Goal: Task Accomplishment & Management: Use online tool/utility

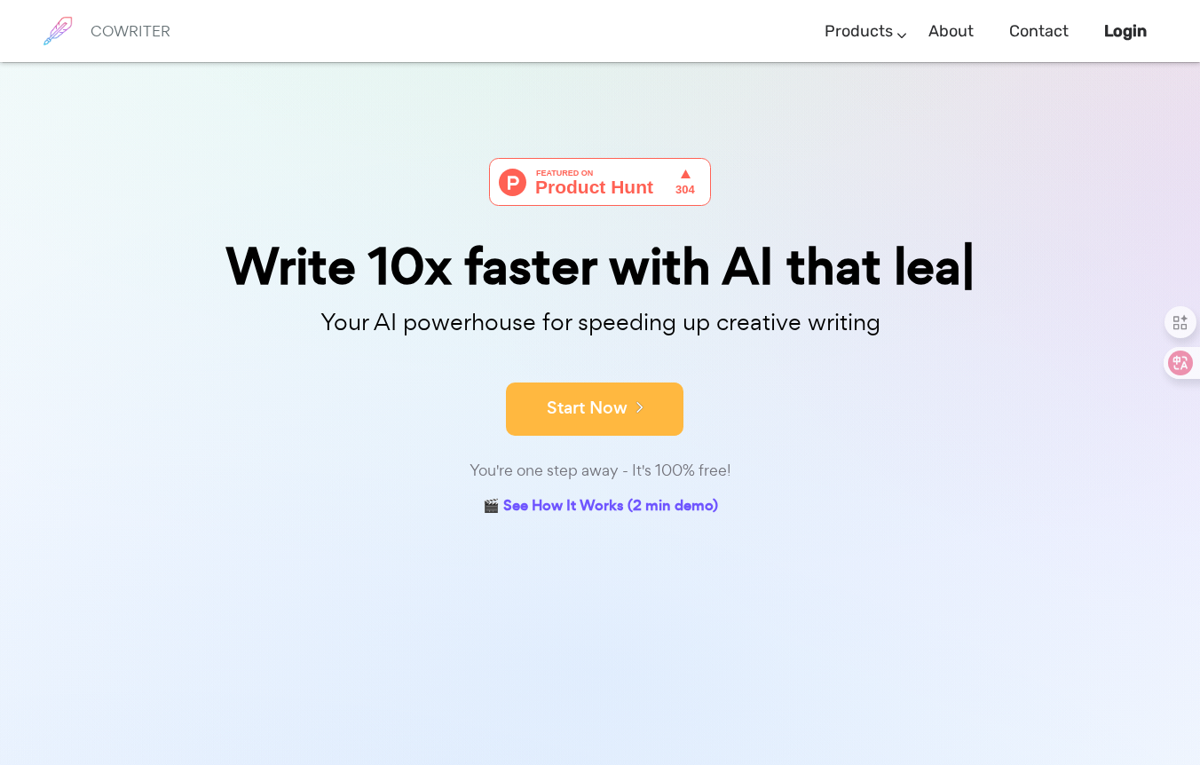
click at [641, 407] on icon at bounding box center [636, 407] width 16 height 20
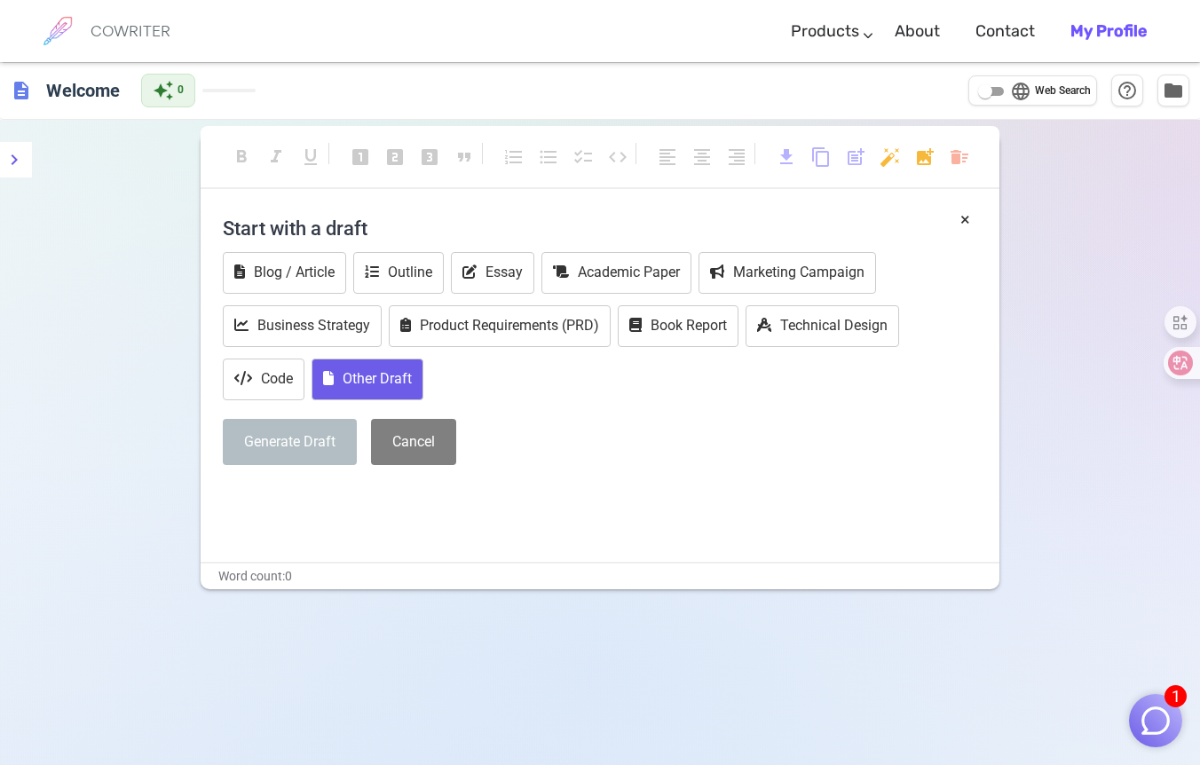
click at [376, 382] on button "Other Draft" at bounding box center [368, 380] width 112 height 42
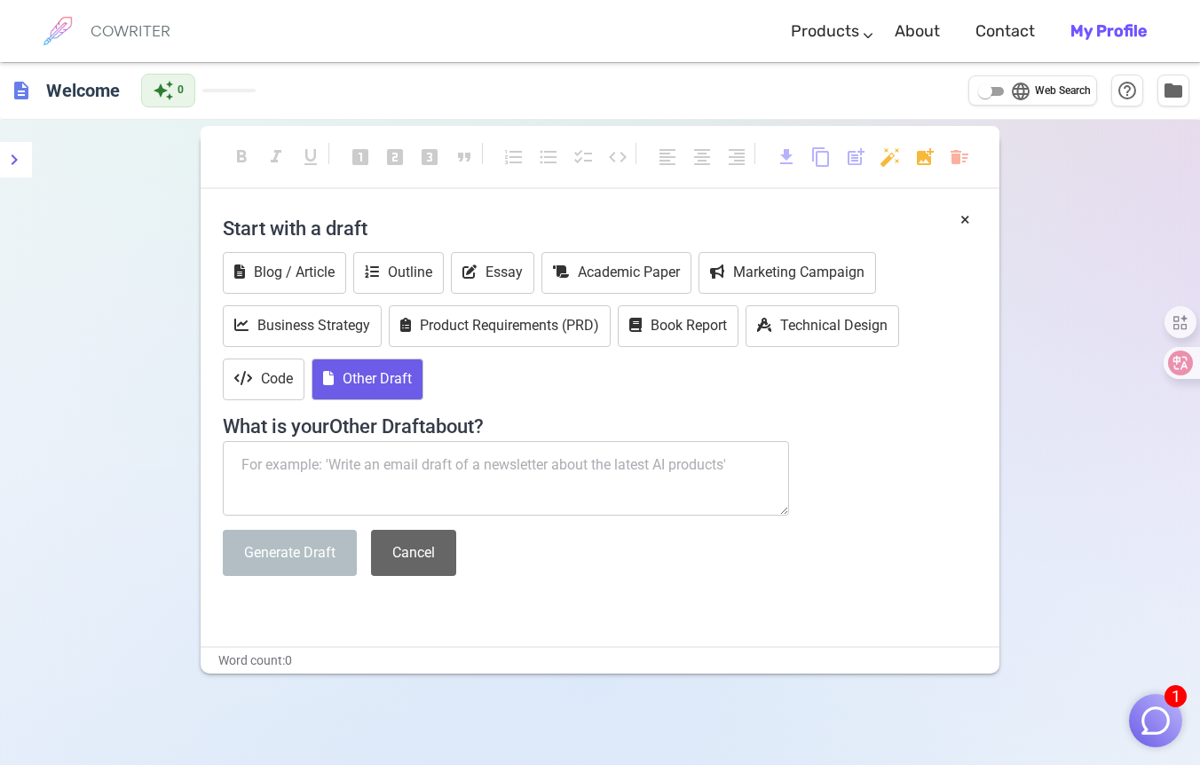
click at [402, 569] on button "Cancel" at bounding box center [413, 553] width 85 height 47
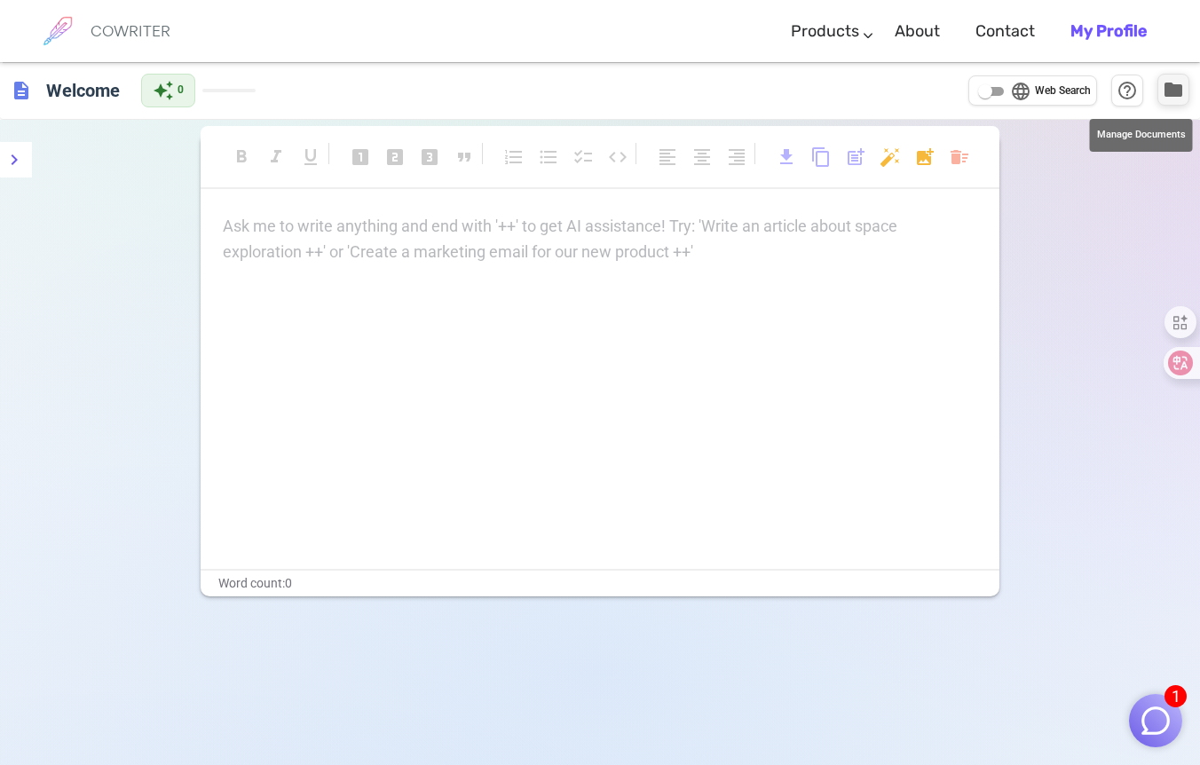
click at [1176, 90] on span "folder" at bounding box center [1173, 89] width 21 height 21
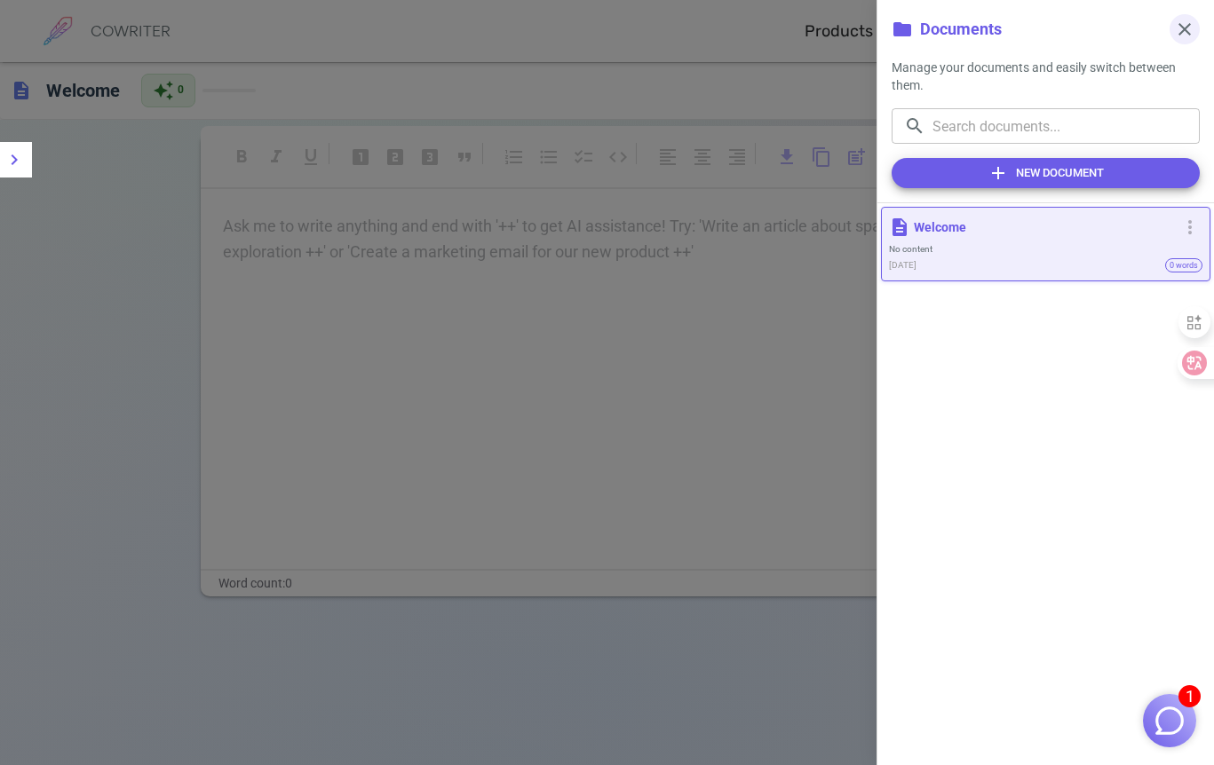
click at [1184, 31] on span "close" at bounding box center [1184, 29] width 21 height 21
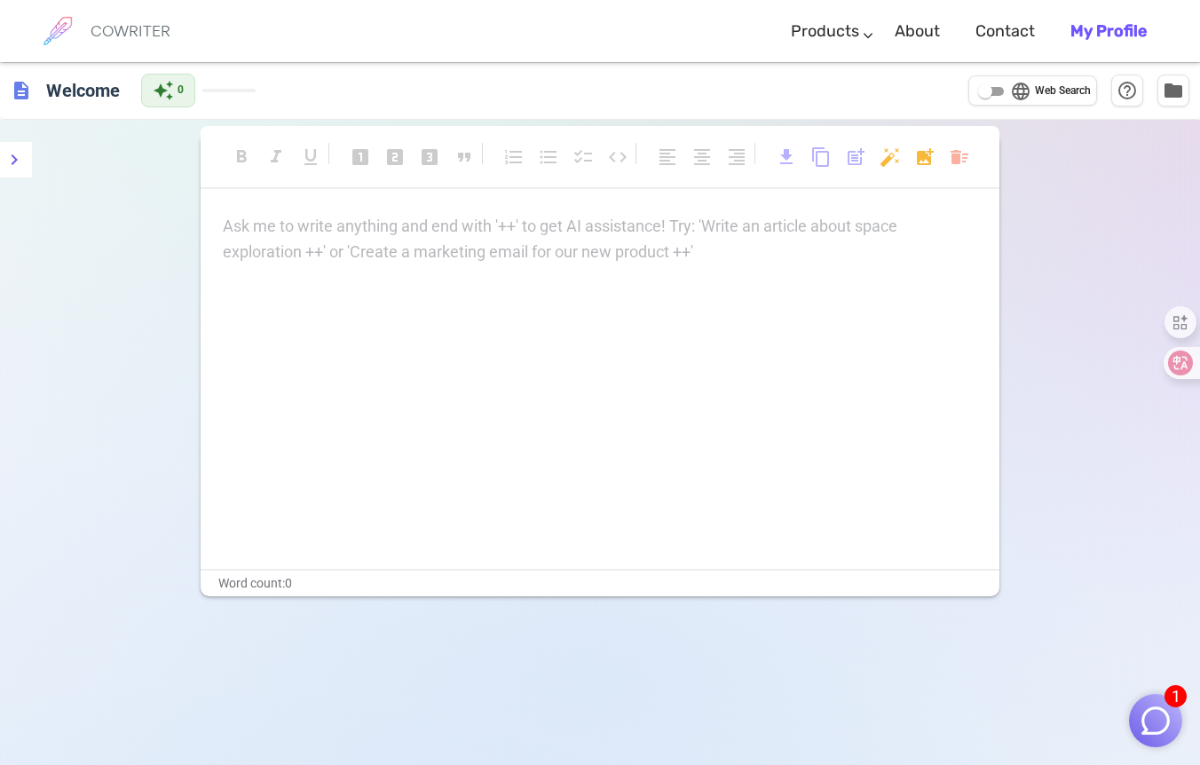
click at [284, 253] on div "Ask me to write anything and end with '++' to get AI assistance! Try: 'Write an…" at bounding box center [600, 239] width 755 height 51
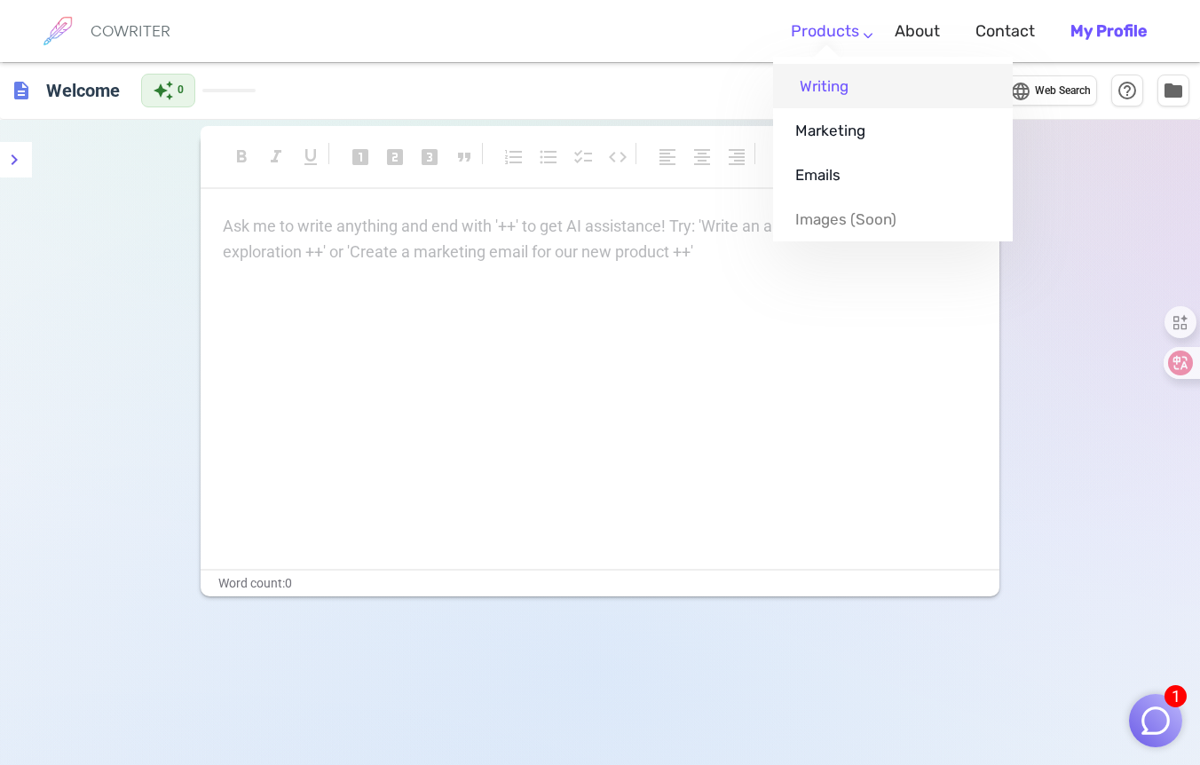
click at [843, 85] on link "Writing" at bounding box center [893, 86] width 240 height 44
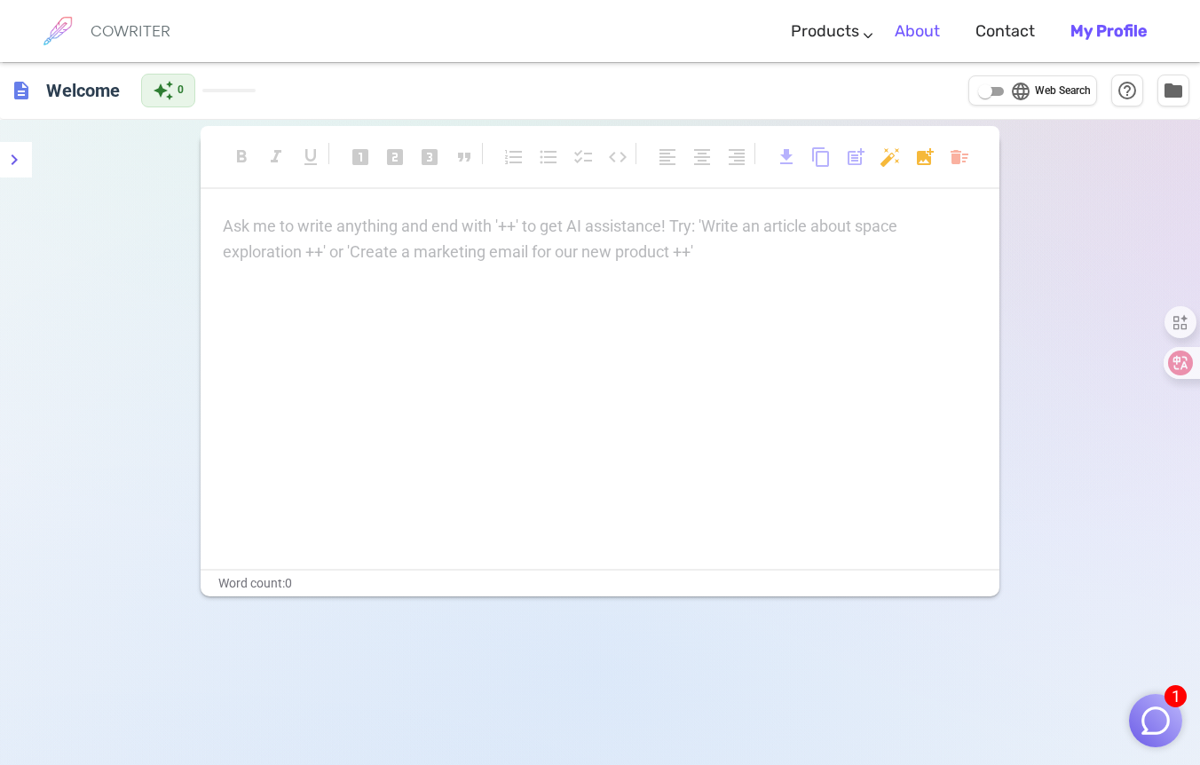
click at [926, 36] on link "About" at bounding box center [917, 31] width 45 height 52
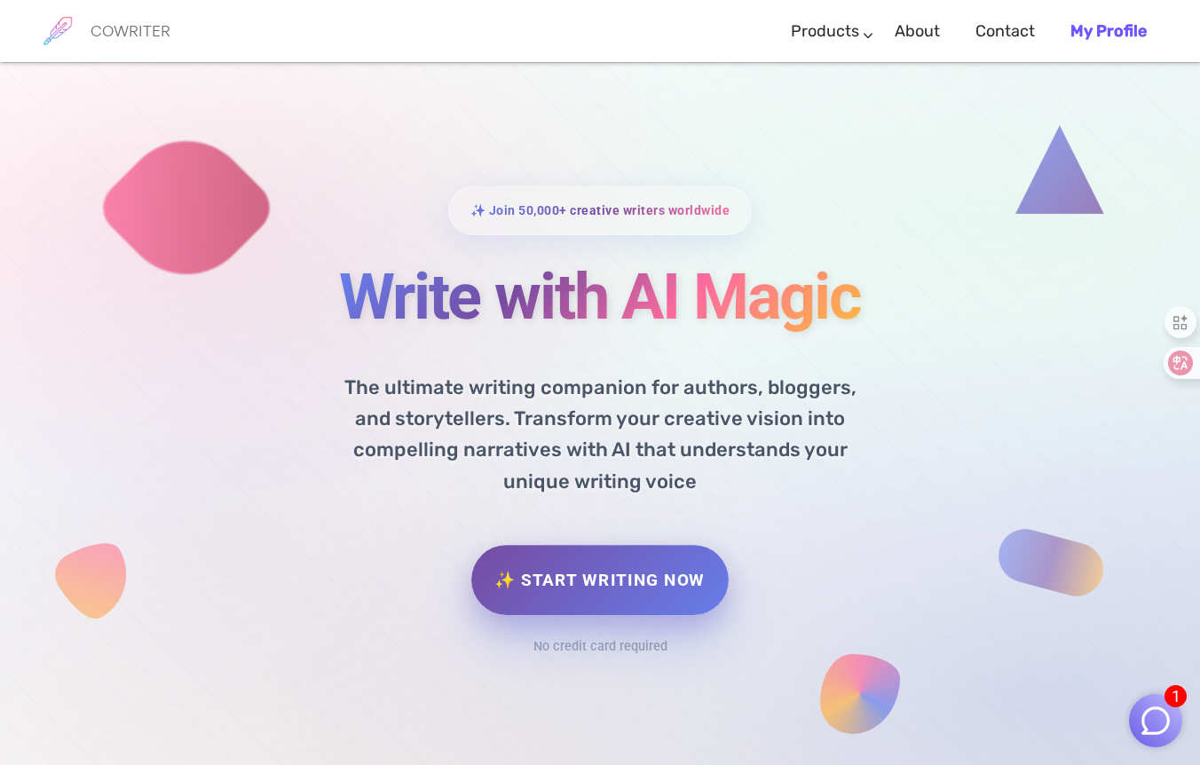
click at [598, 577] on link "✨ Start Writing Now" at bounding box center [599, 580] width 257 height 70
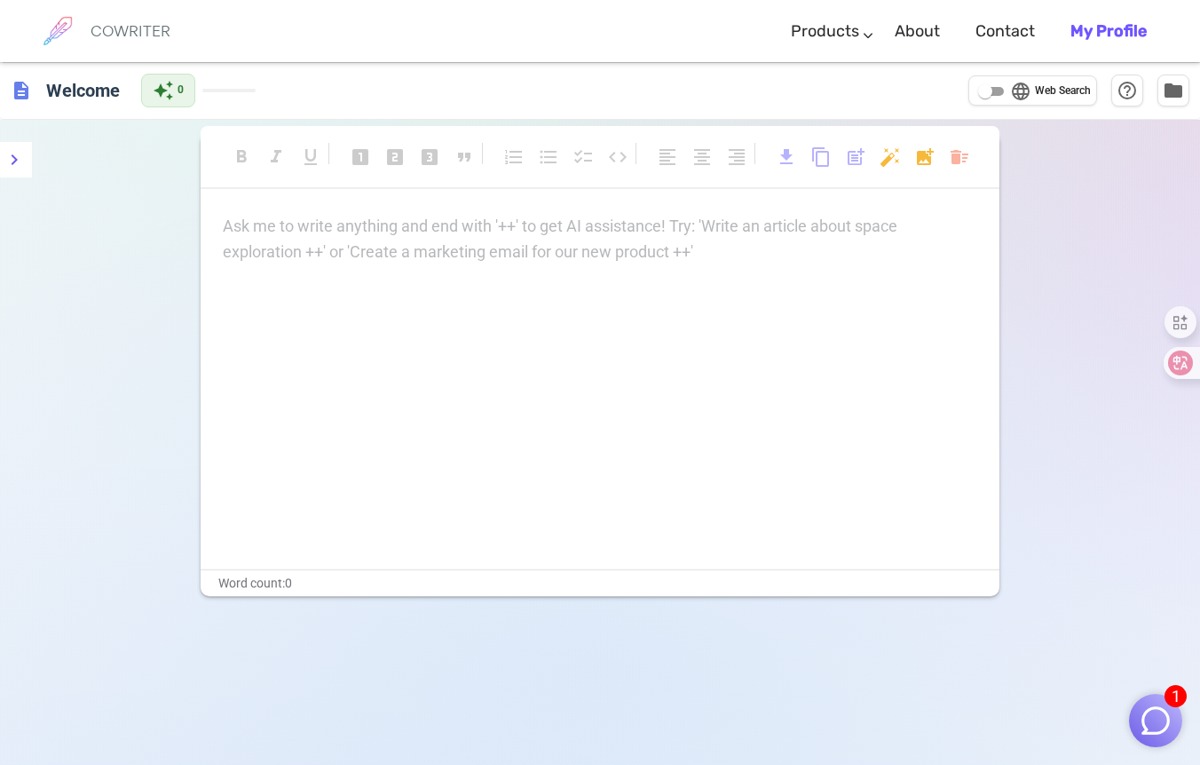
click at [257, 232] on p "Ask me to write anything and end with '++' to get AI assistance! Try: 'Write an…" at bounding box center [600, 227] width 755 height 26
drag, startPoint x: 220, startPoint y: 229, endPoint x: 337, endPoint y: 228, distance: 116.3
click at [337, 228] on div "Ask me to write anything and end with '++' to get AI assistance! Try: 'Write an…" at bounding box center [600, 391] width 799 height 355
drag, startPoint x: 236, startPoint y: 231, endPoint x: 361, endPoint y: 226, distance: 125.3
click at [361, 226] on p "Ask me to write anything and end with '++' to get AI assistance! Try: 'Write an…" at bounding box center [600, 227] width 755 height 26
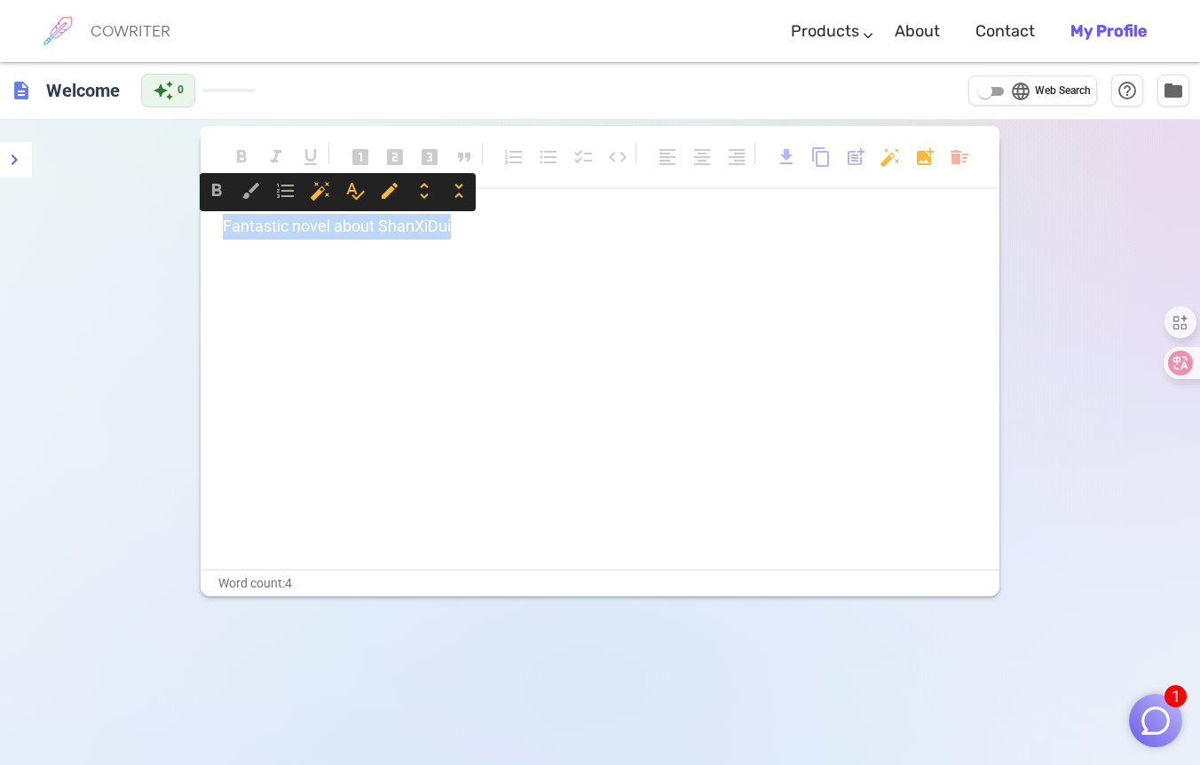
drag, startPoint x: 474, startPoint y: 230, endPoint x: 139, endPoint y: 230, distance: 334.7
click at [139, 230] on div "format_bold format_italic format_underlined looks_one looks_two looks_3 format_…" at bounding box center [600, 502] width 1200 height 765
click at [538, 330] on div "Fantastic novel about ShanXiDui ﻿ ﻿" at bounding box center [600, 391] width 799 height 355
